Goal: Find specific page/section: Find specific page/section

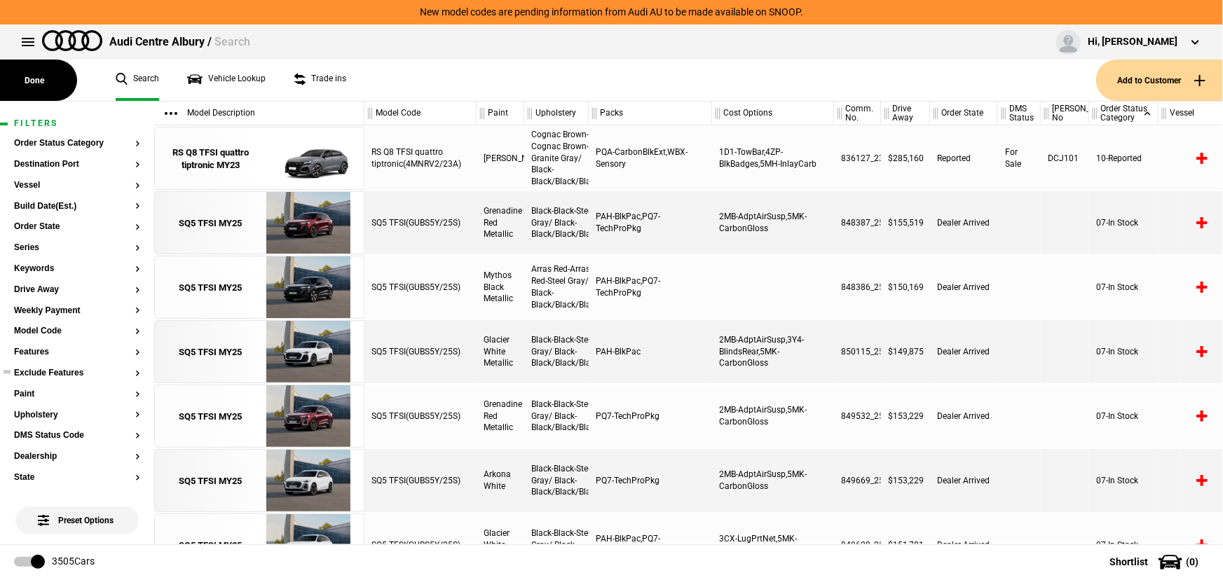
scroll to position [127, 0]
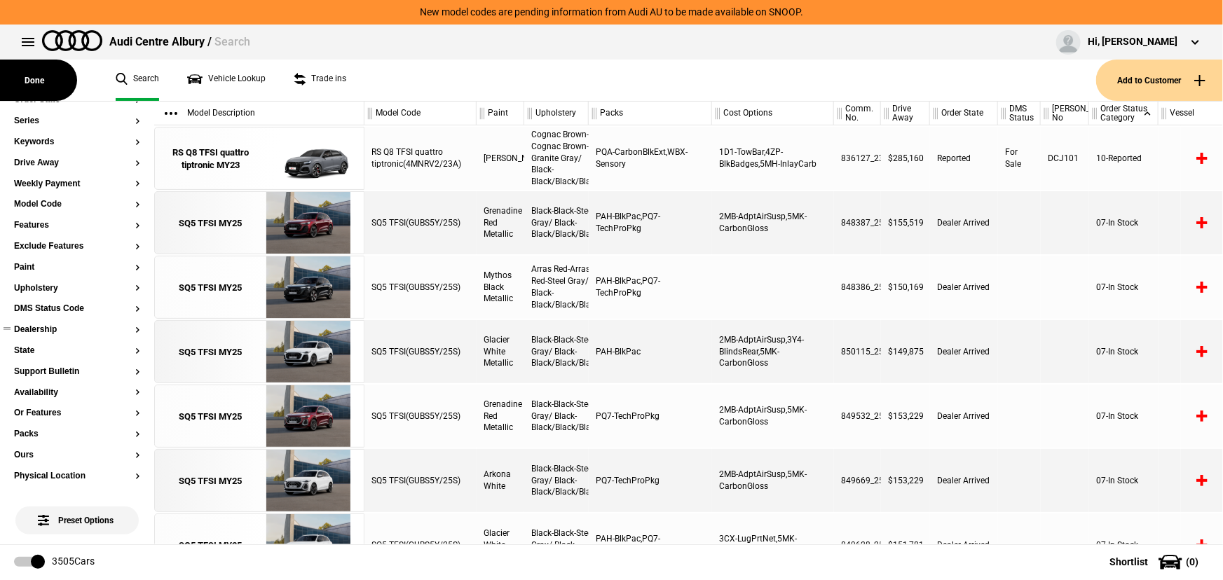
click at [48, 327] on button "Dealership" at bounding box center [77, 330] width 126 height 10
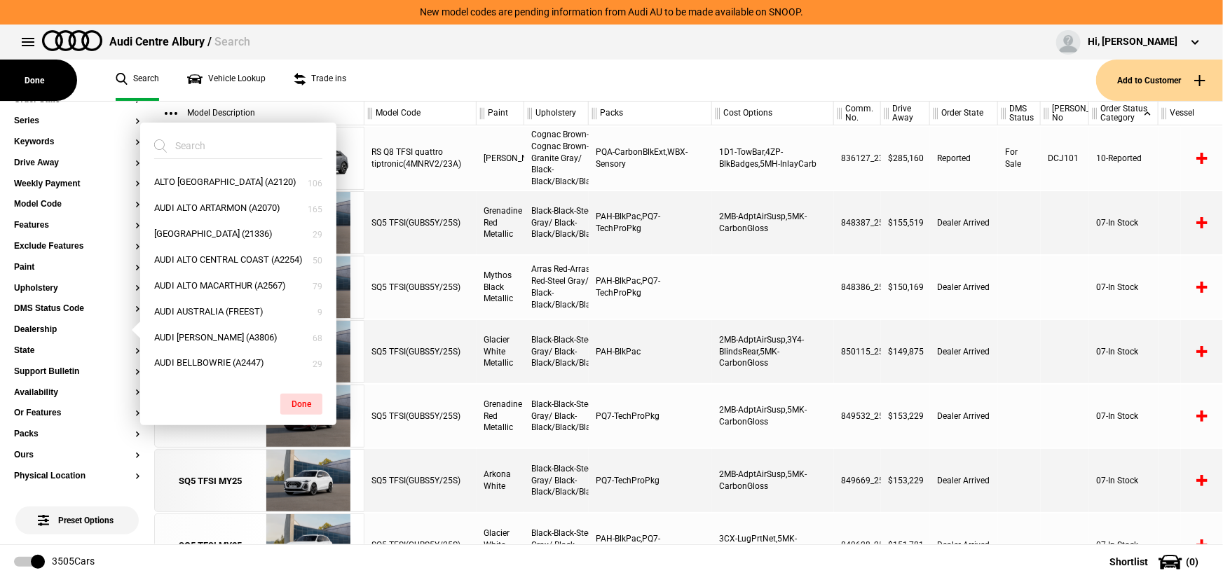
click at [436, 224] on div "SQ5 TFSI(GUBS5Y/25S)" at bounding box center [420, 222] width 112 height 63
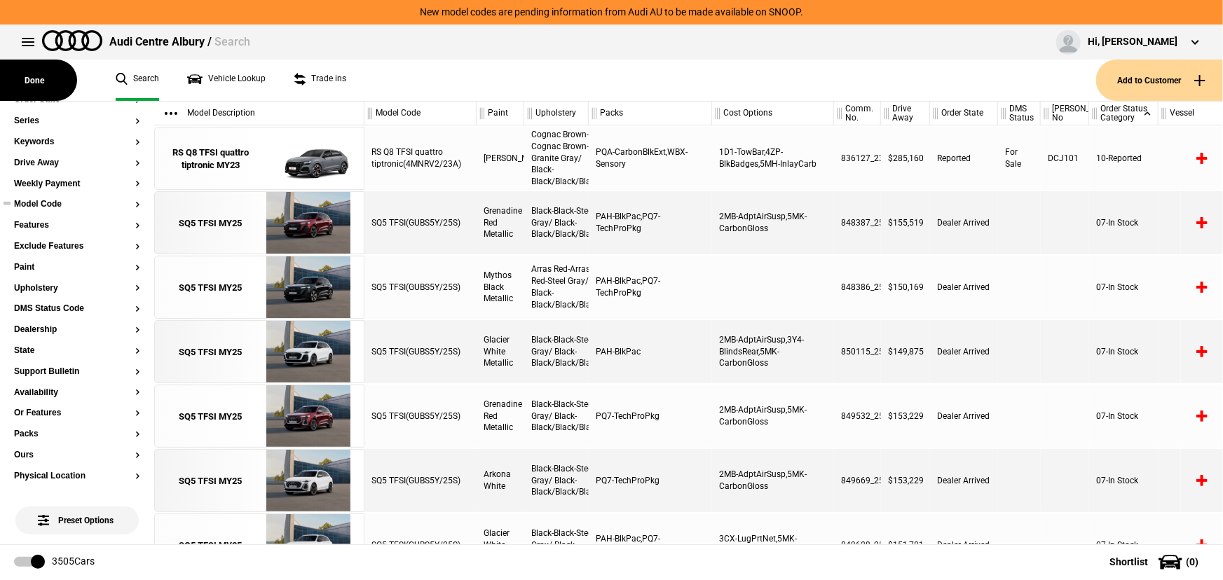
click at [56, 203] on button "Model Code" at bounding box center [77, 205] width 126 height 10
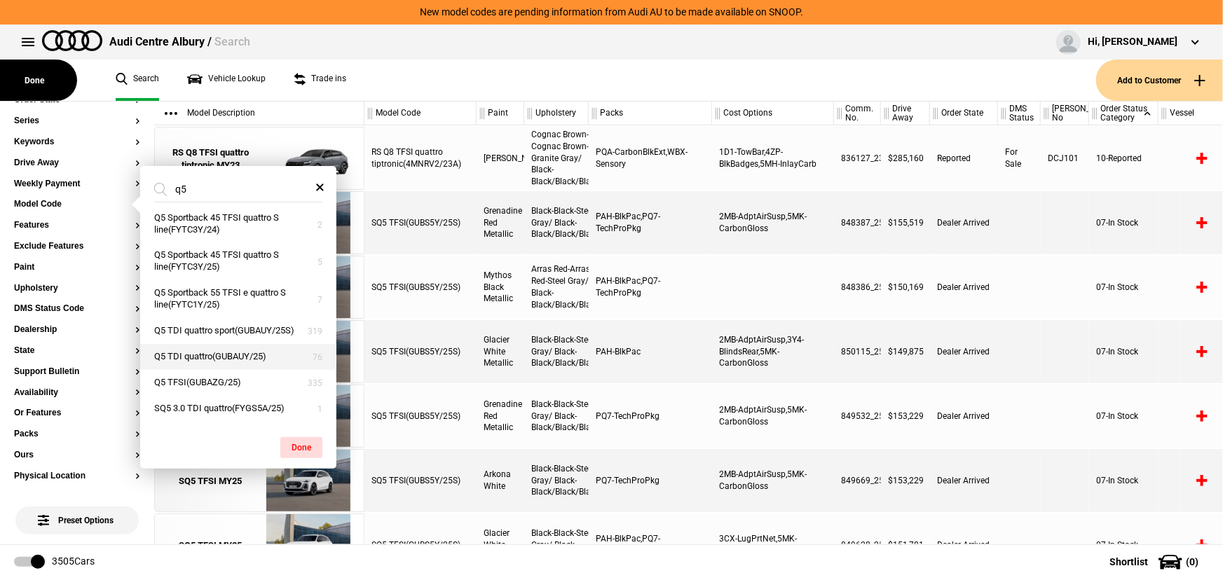
scroll to position [191, 0]
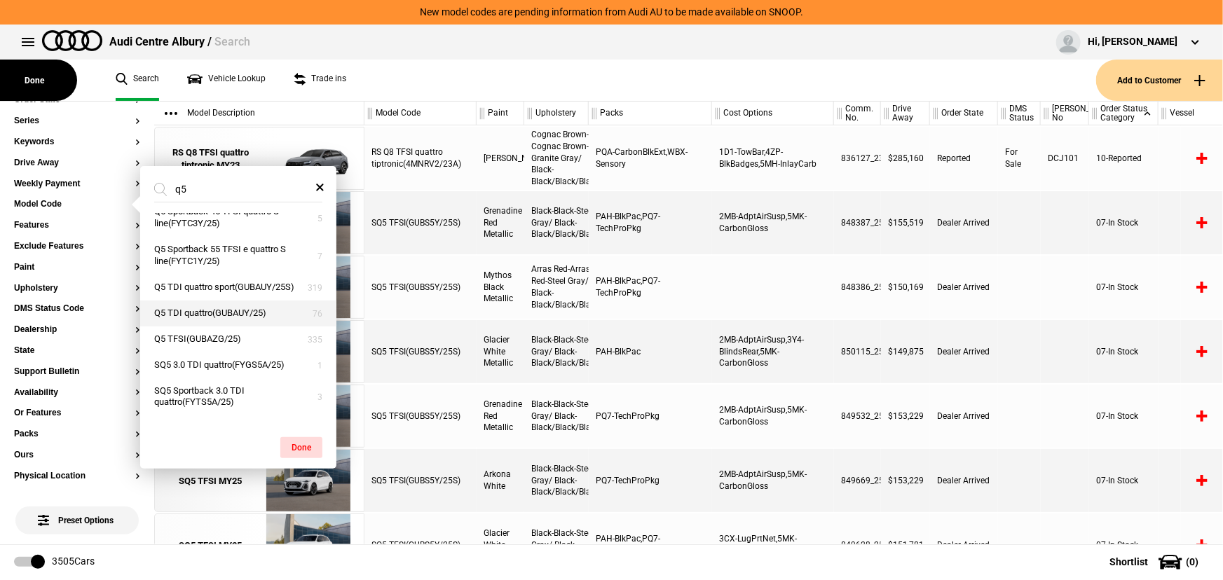
type input "q5"
click at [236, 326] on button "Q5 TDI quattro(GUBAUY/25)" at bounding box center [238, 314] width 196 height 26
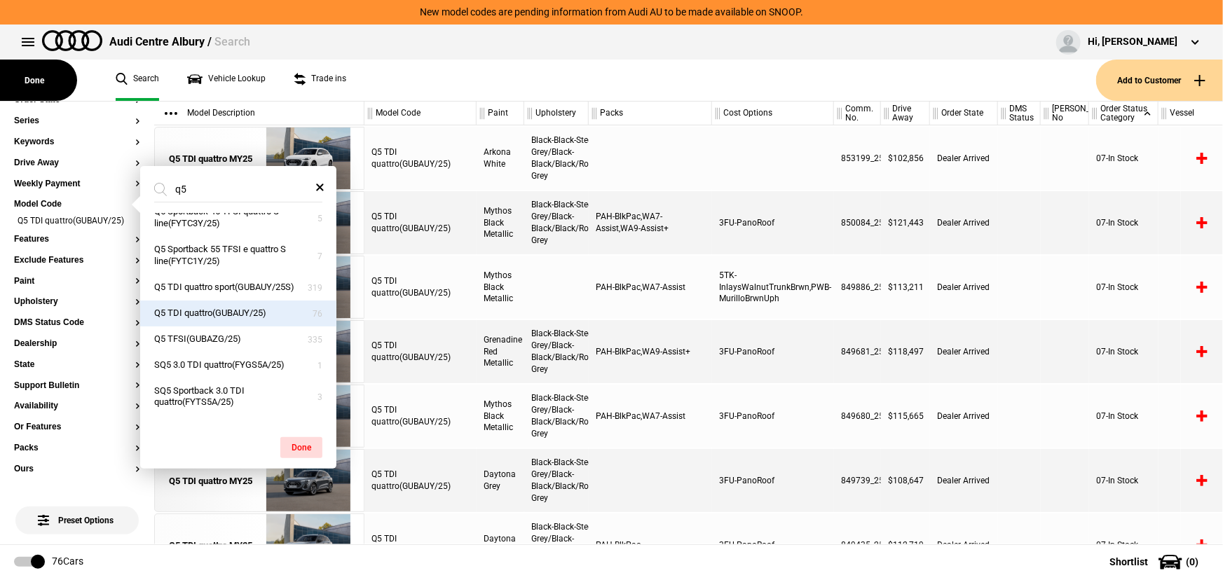
click at [589, 376] on div "PAH-BlkPac,WA9-Assist+" at bounding box center [650, 351] width 123 height 63
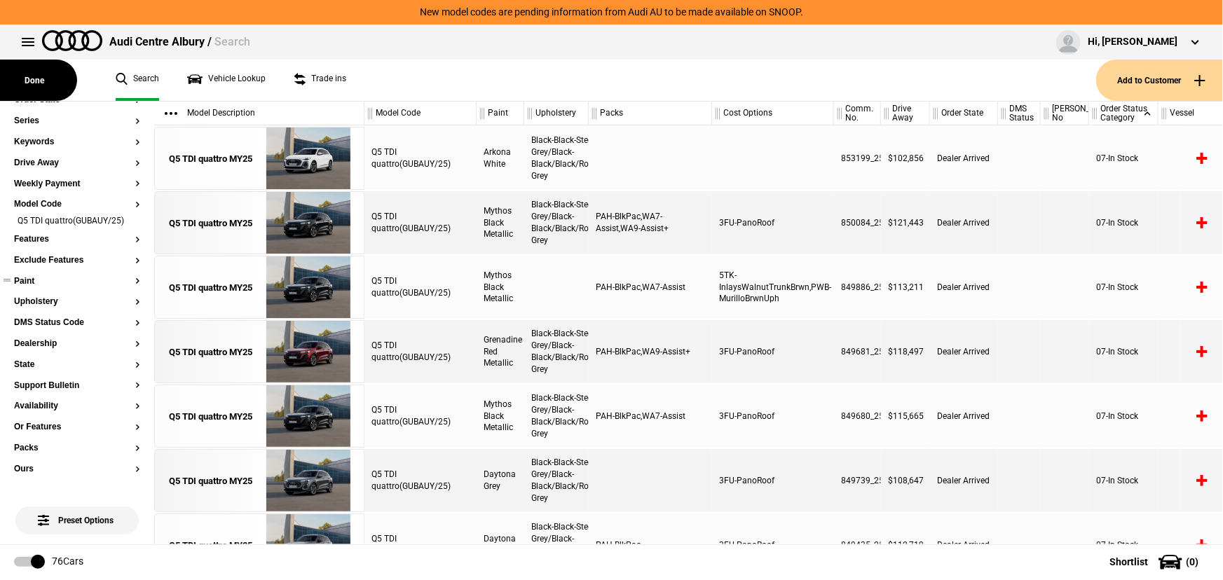
click at [38, 287] on button "Paint" at bounding box center [77, 282] width 126 height 10
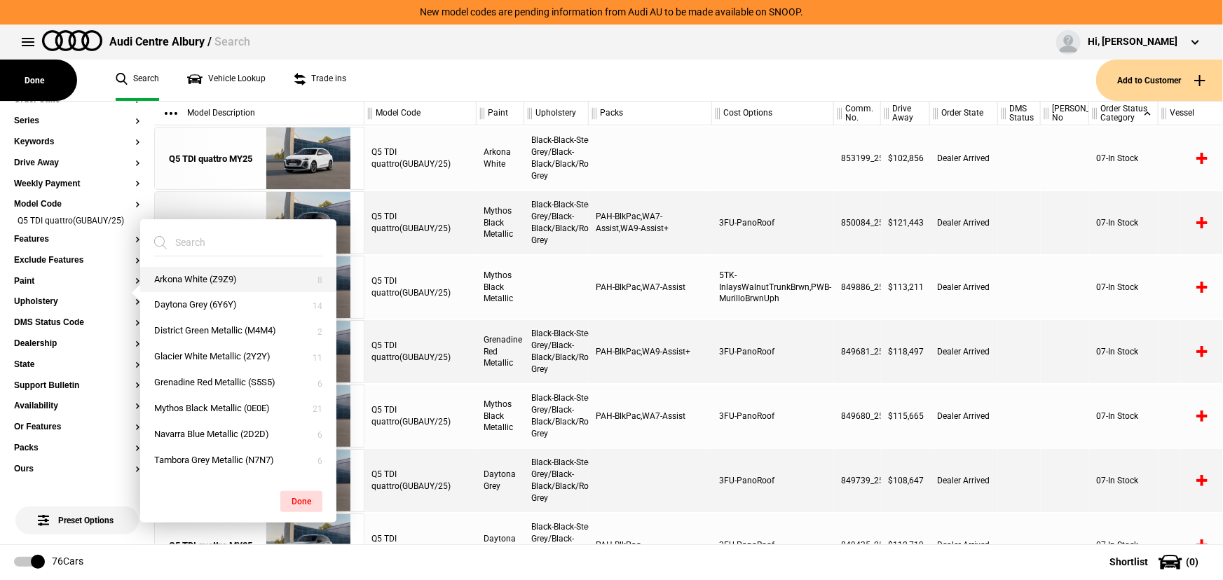
click at [183, 277] on button "Arkona White (Z9Z9)" at bounding box center [238, 280] width 196 height 26
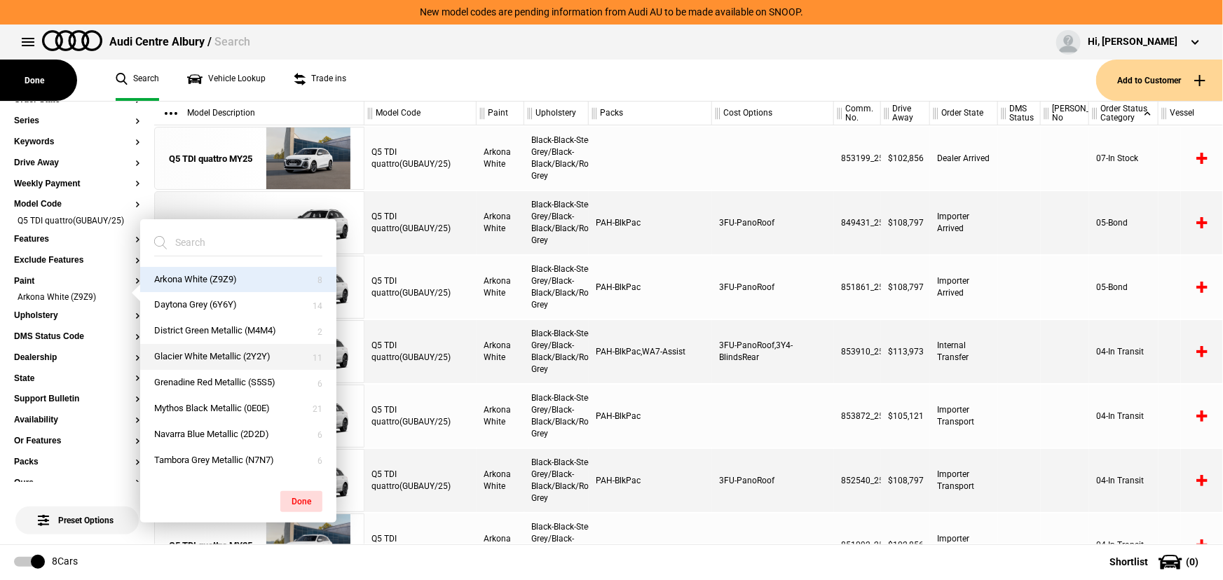
click at [203, 360] on button "Glacier White Metallic (2Y2Y)" at bounding box center [238, 357] width 196 height 26
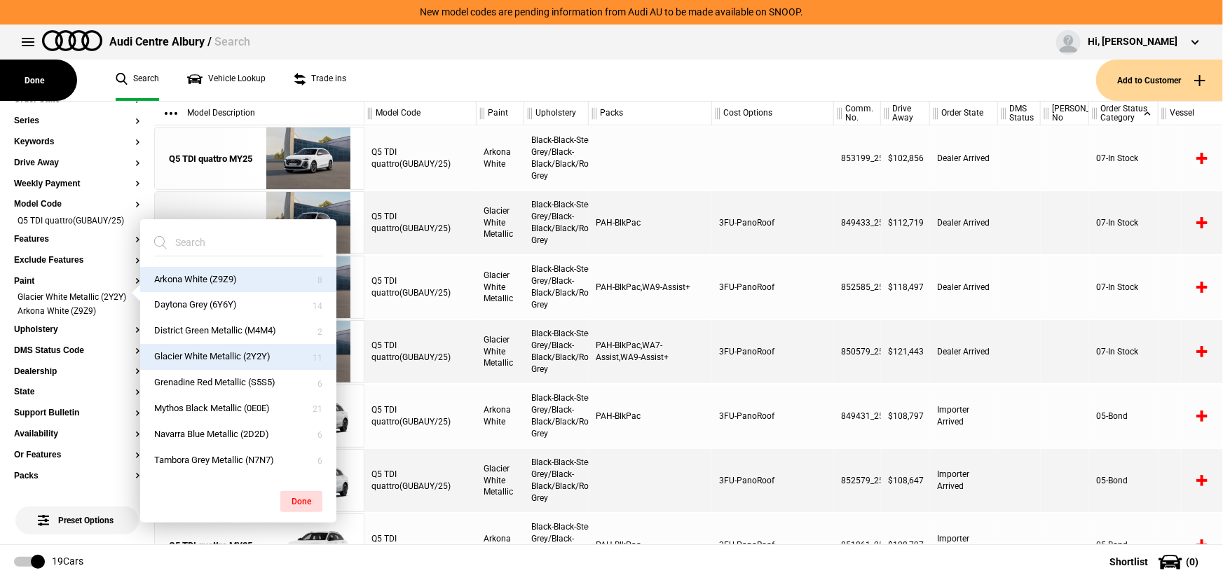
click at [638, 357] on div "PAH-BlkPac,WA7-Assist,WA9-Assist+" at bounding box center [650, 351] width 123 height 63
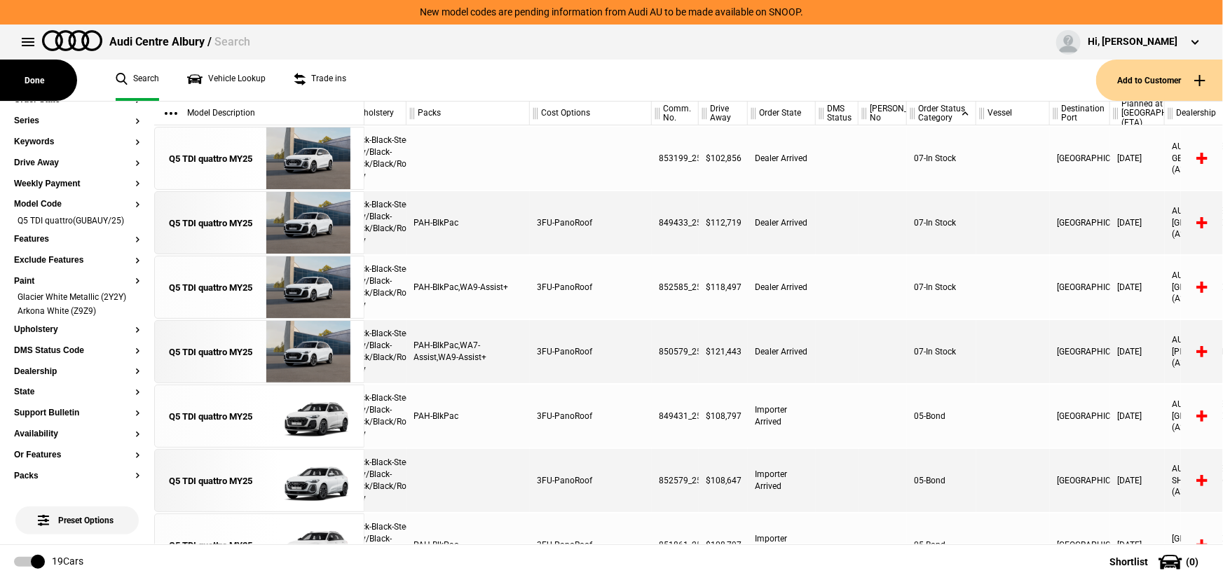
scroll to position [0, 178]
